Goal: Register for event/course

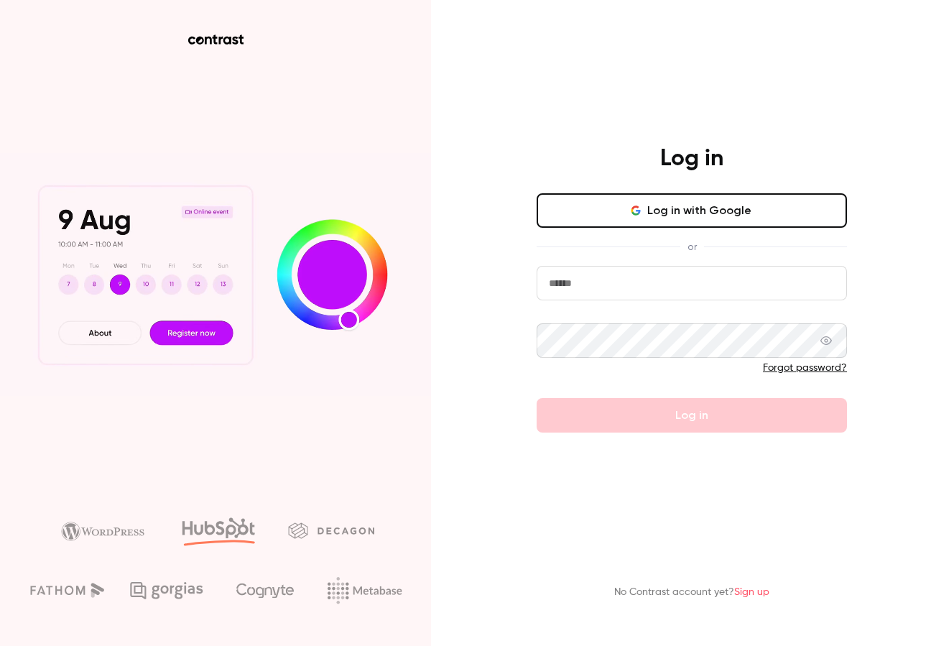
click at [669, 209] on button "Log in with Google" at bounding box center [692, 210] width 310 height 34
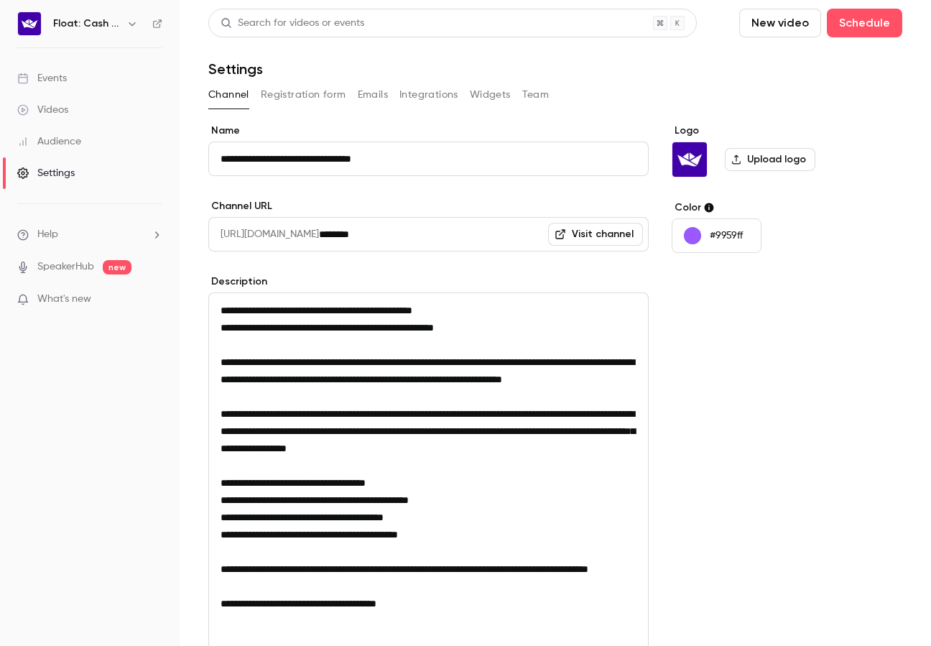
scroll to position [198, 0]
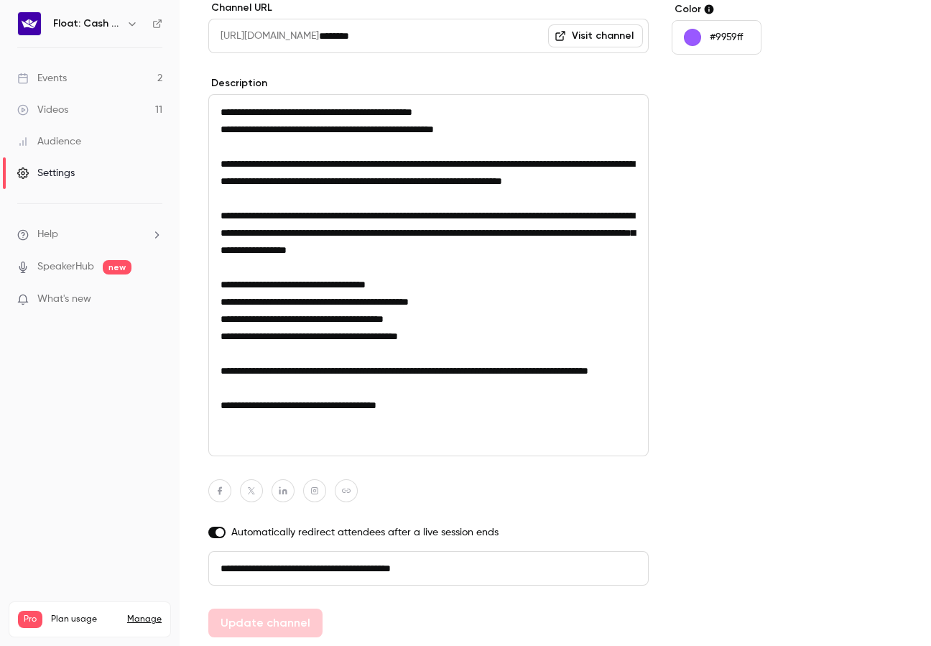
click at [62, 106] on div "Videos" at bounding box center [42, 110] width 51 height 14
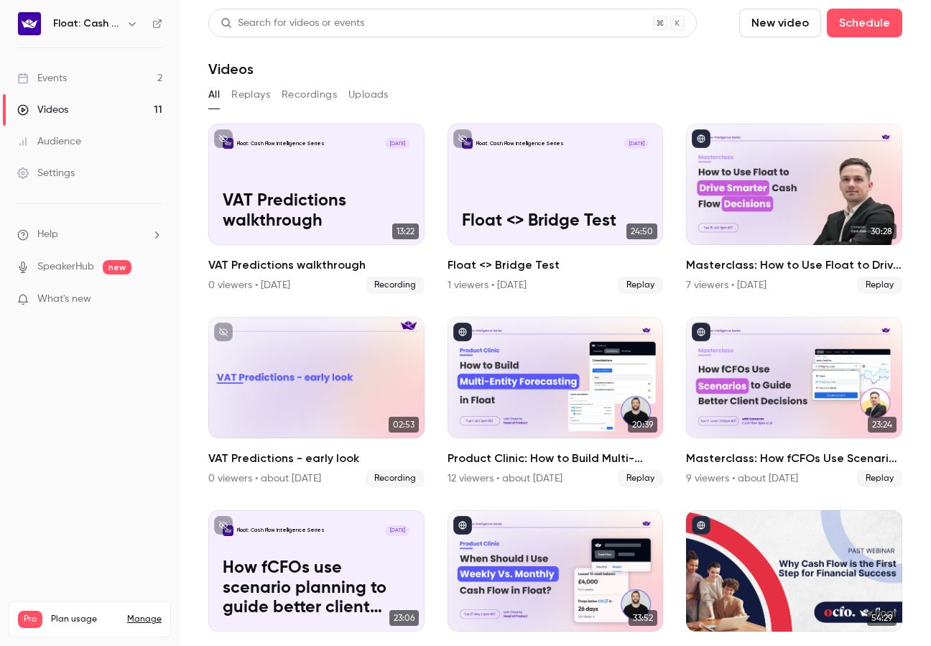
click at [52, 77] on div "Events" at bounding box center [42, 78] width 50 height 14
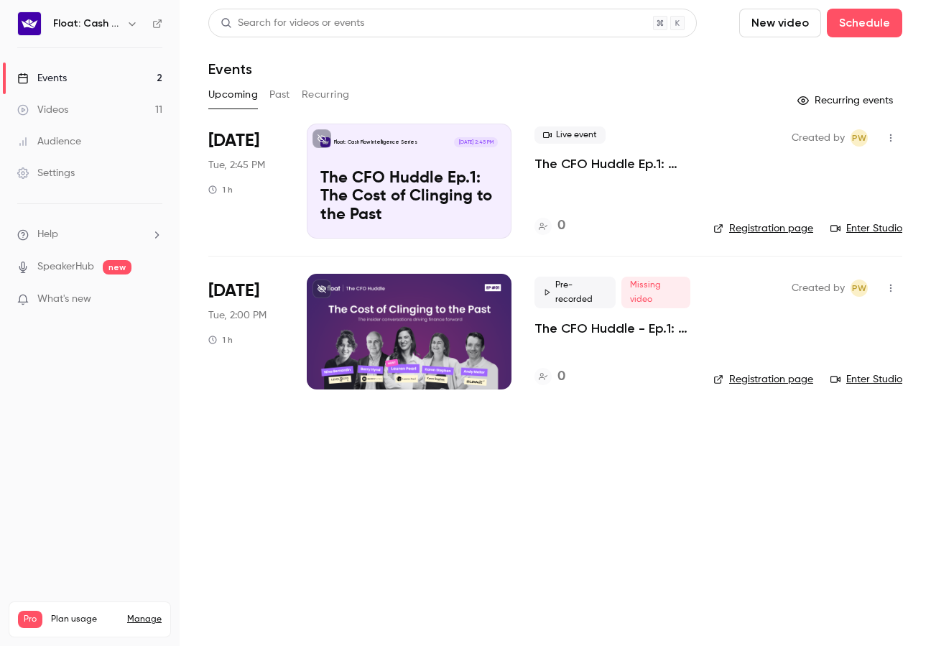
click at [475, 162] on div "Float: Cash Flow Intelligence Series [DATE] 2:45 PM The CFO Huddle Ep.1: The Co…" at bounding box center [409, 181] width 205 height 115
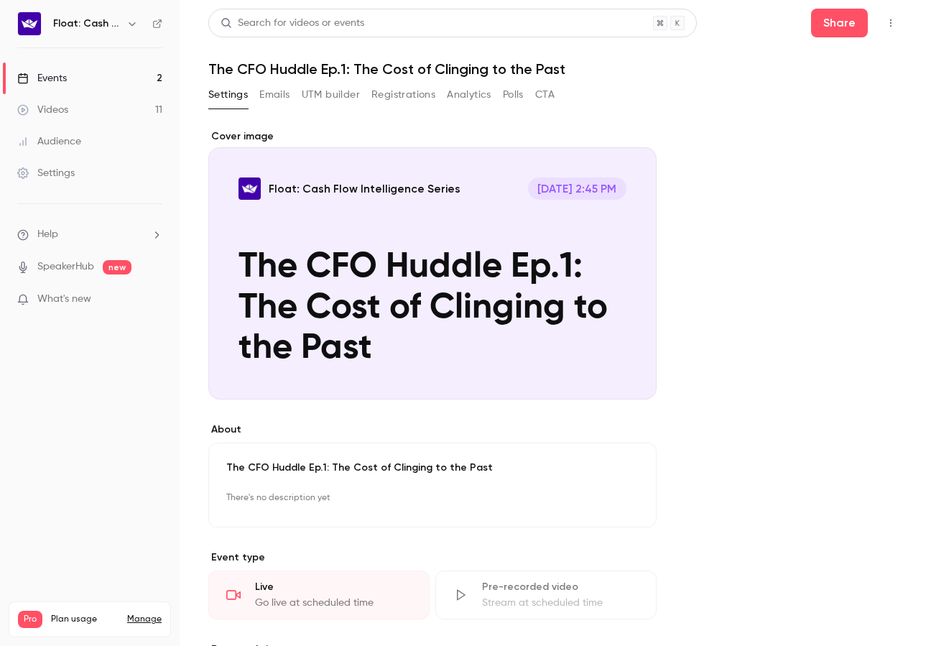
click at [113, 112] on link "Videos 11" at bounding box center [90, 110] width 180 height 32
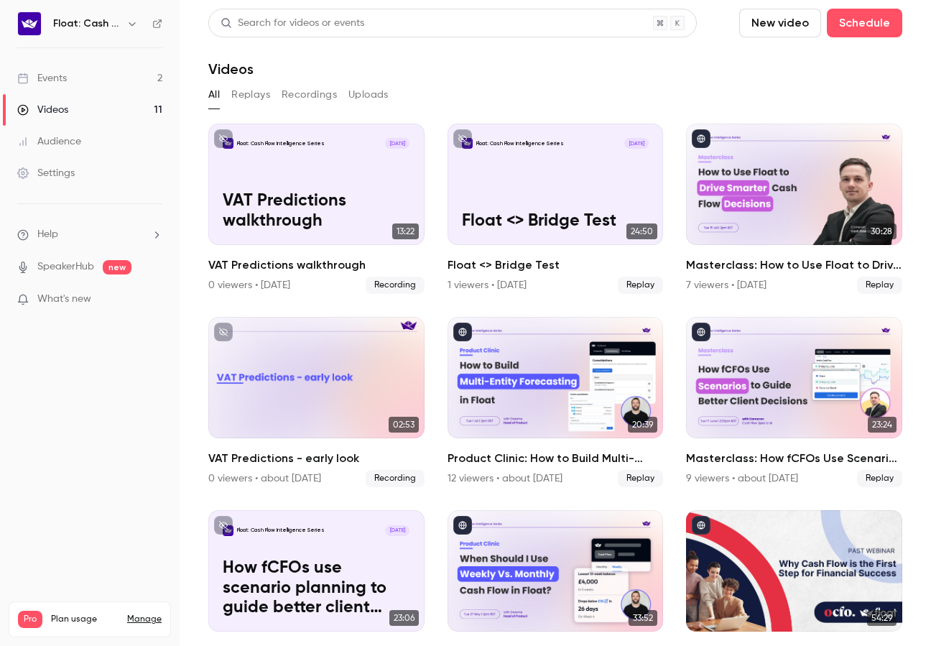
click at [124, 80] on link "Events 2" at bounding box center [90, 78] width 180 height 32
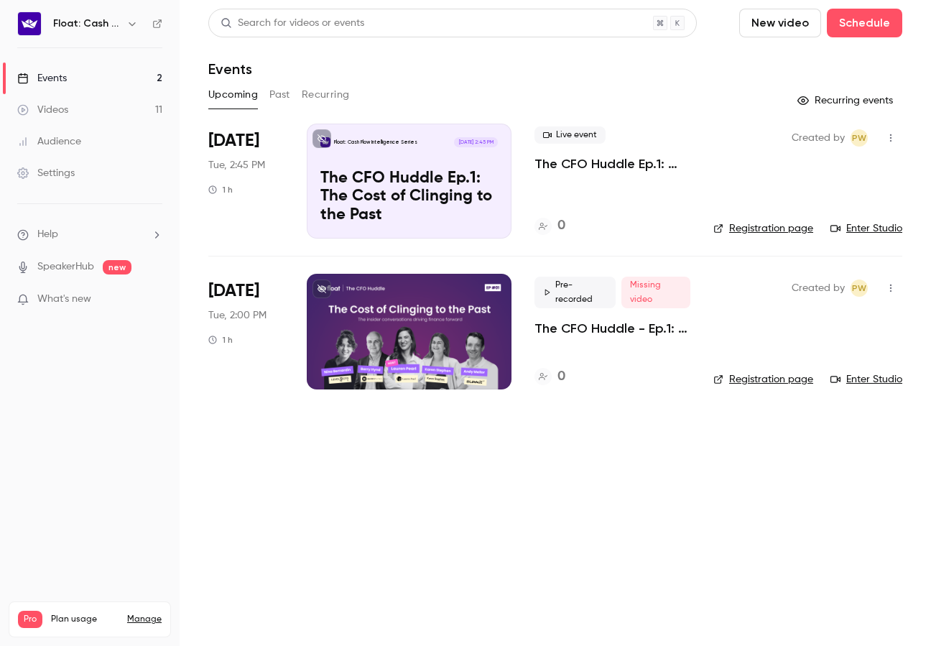
click at [469, 333] on div at bounding box center [409, 331] width 205 height 115
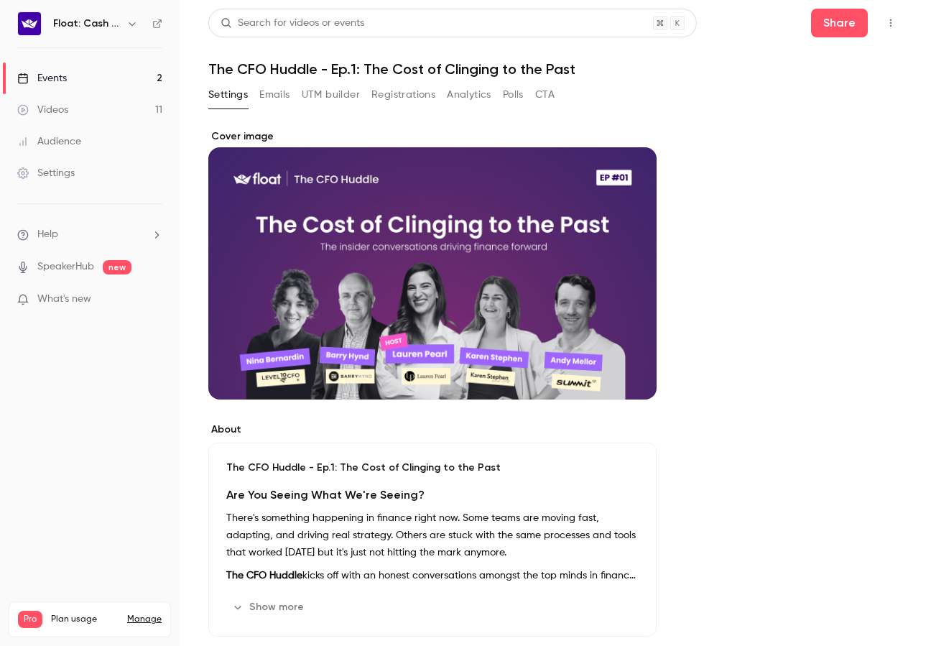
click at [83, 75] on link "Events 2" at bounding box center [90, 78] width 180 height 32
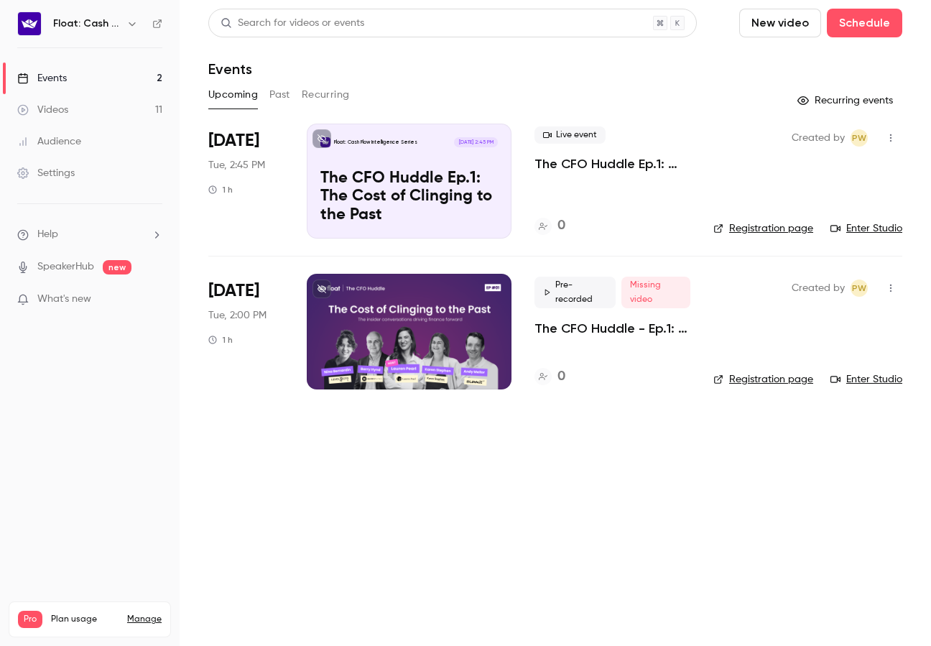
click at [598, 155] on p "The CFO Huddle Ep.1: The Cost of Clinging to the Past" at bounding box center [612, 163] width 156 height 17
click at [860, 226] on link "Enter Studio" at bounding box center [866, 228] width 72 height 14
